Goal: Task Accomplishment & Management: Manage account settings

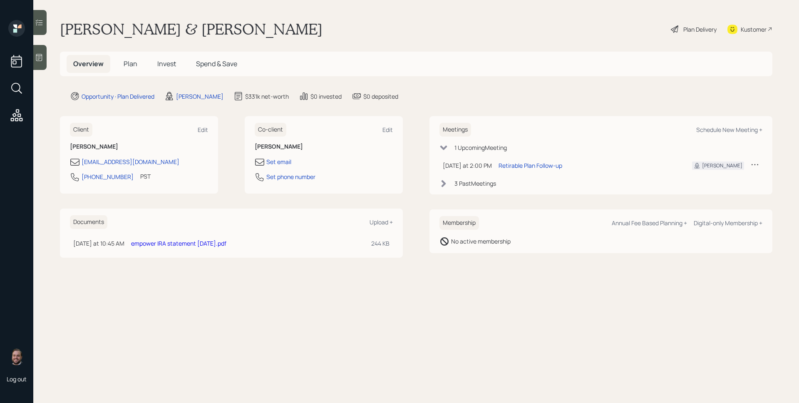
click at [132, 66] on span "Plan" at bounding box center [131, 63] width 14 height 9
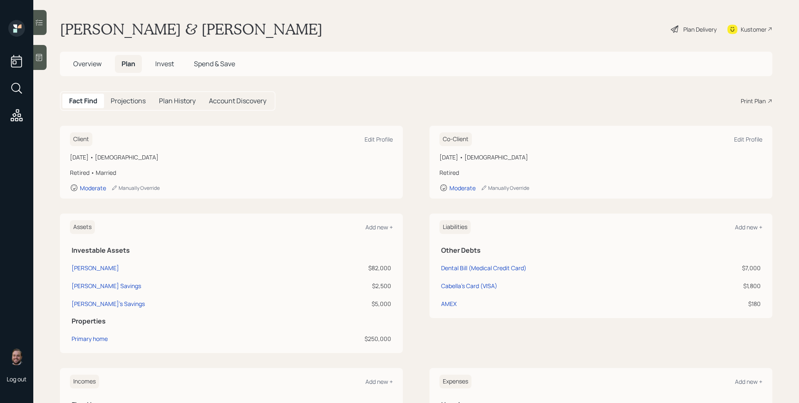
click at [163, 62] on span "Invest" at bounding box center [164, 63] width 19 height 9
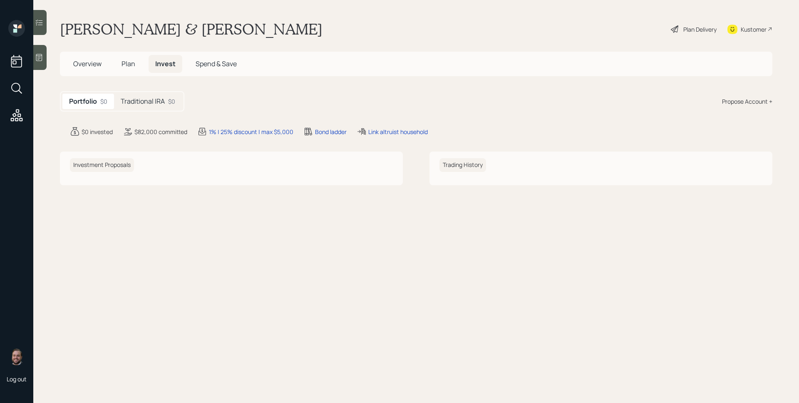
click at [166, 99] on div "Traditional IRA $0" at bounding box center [148, 101] width 68 height 15
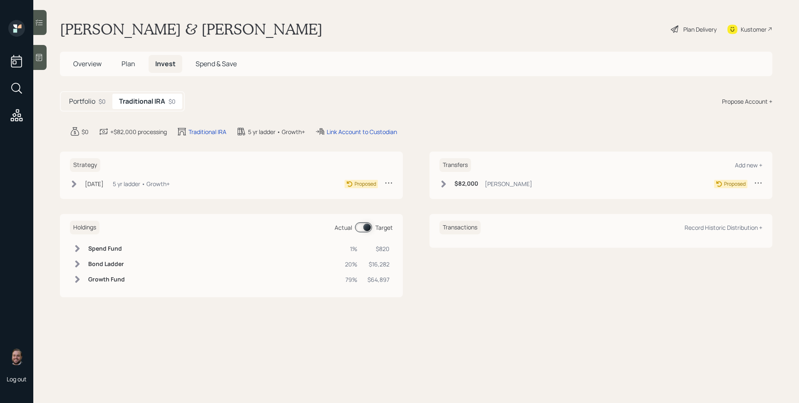
click at [681, 30] on div "Plan Delivery" at bounding box center [693, 29] width 47 height 18
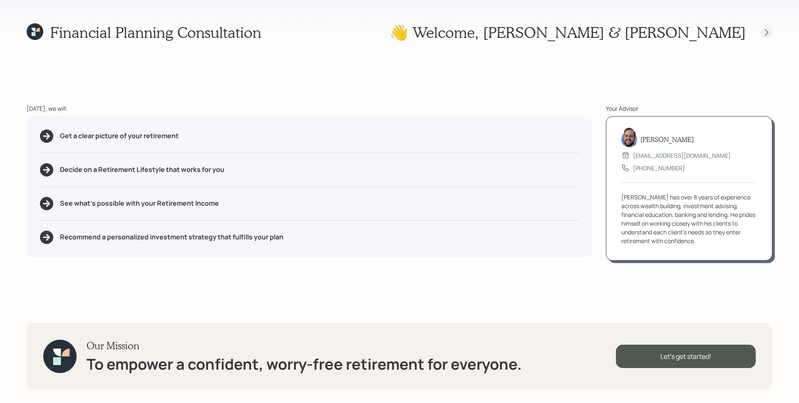
click at [765, 35] on icon at bounding box center [766, 32] width 3 height 7
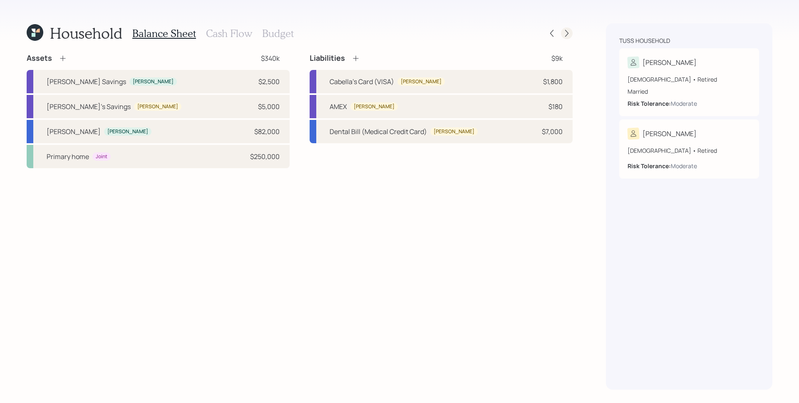
click at [563, 33] on icon at bounding box center [567, 33] width 8 height 8
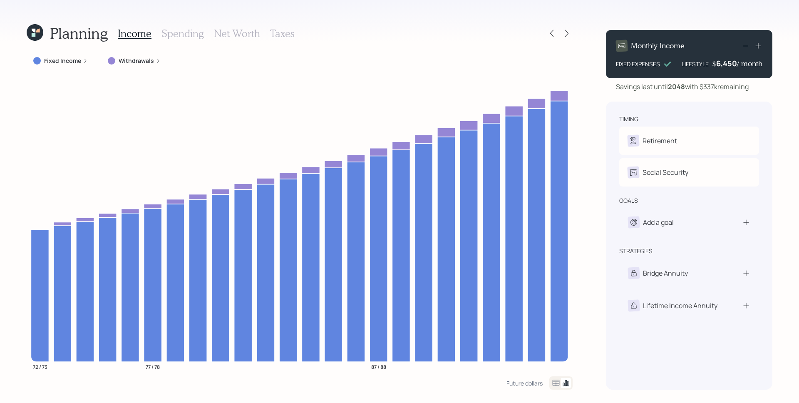
click at [563, 33] on icon at bounding box center [567, 33] width 8 height 8
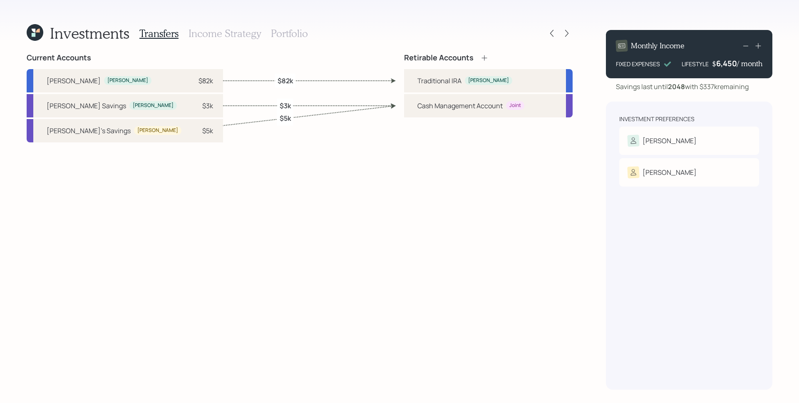
click at [293, 26] on div "Transfers Income Strategy Portfolio" at bounding box center [223, 33] width 169 height 20
click at [291, 29] on h3 "Portfolio" at bounding box center [289, 33] width 37 height 12
